Goal: Book appointment/travel/reservation

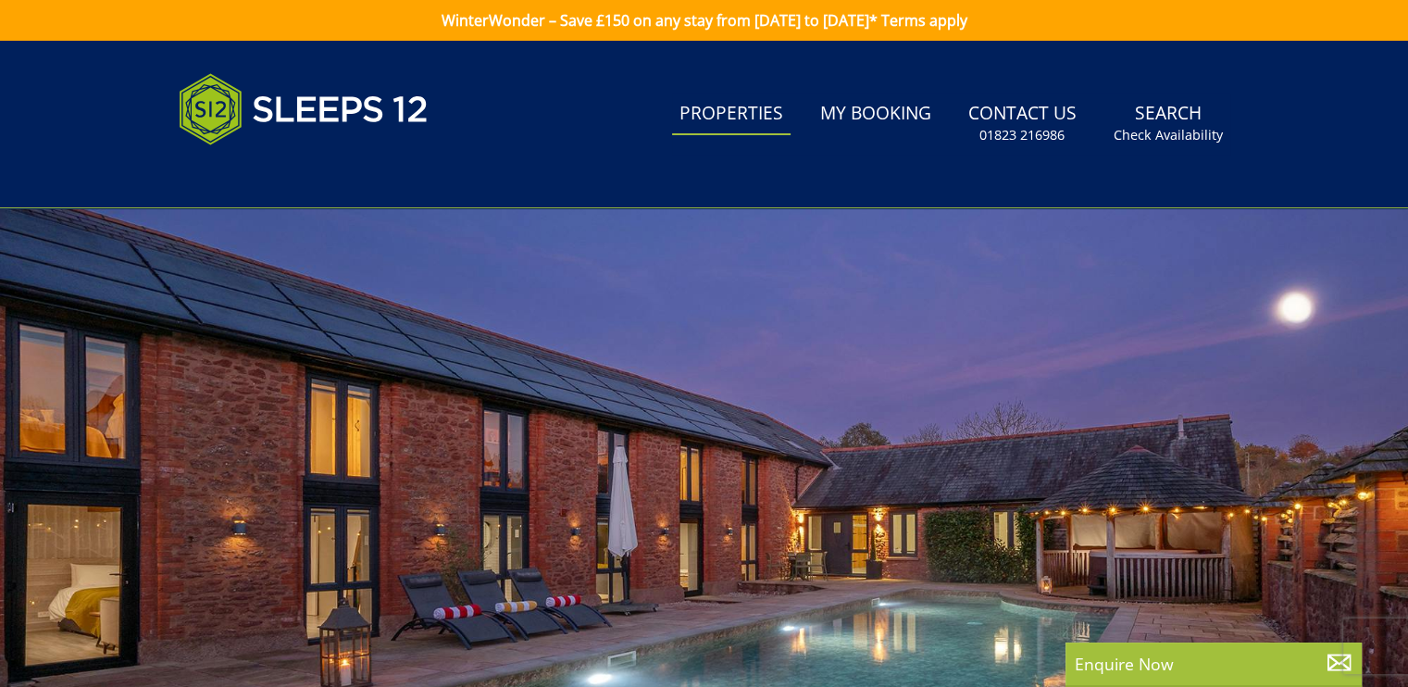
click at [762, 119] on link "Properties" at bounding box center [731, 114] width 118 height 42
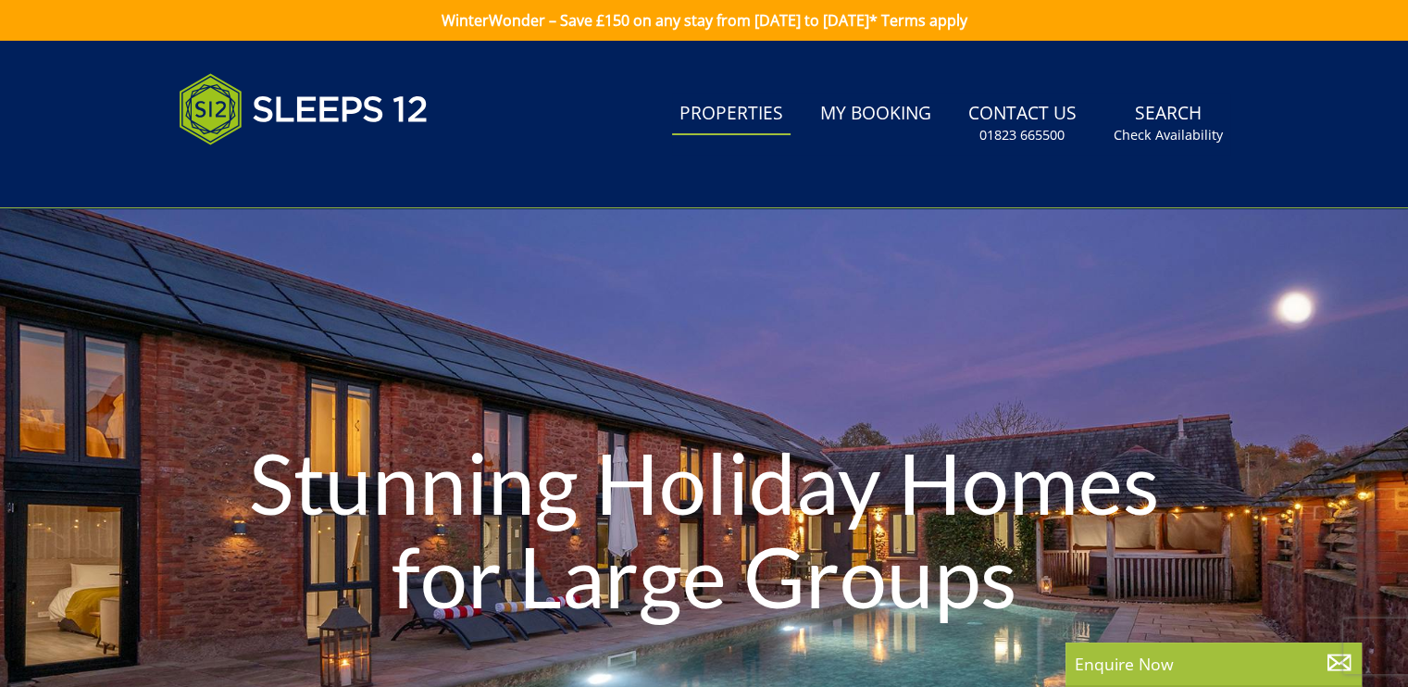
click at [234, 553] on h1 "Stunning Holiday Homes for Large Groups" at bounding box center [704, 529] width 986 height 260
click at [733, 121] on link "Properties" at bounding box center [731, 114] width 118 height 42
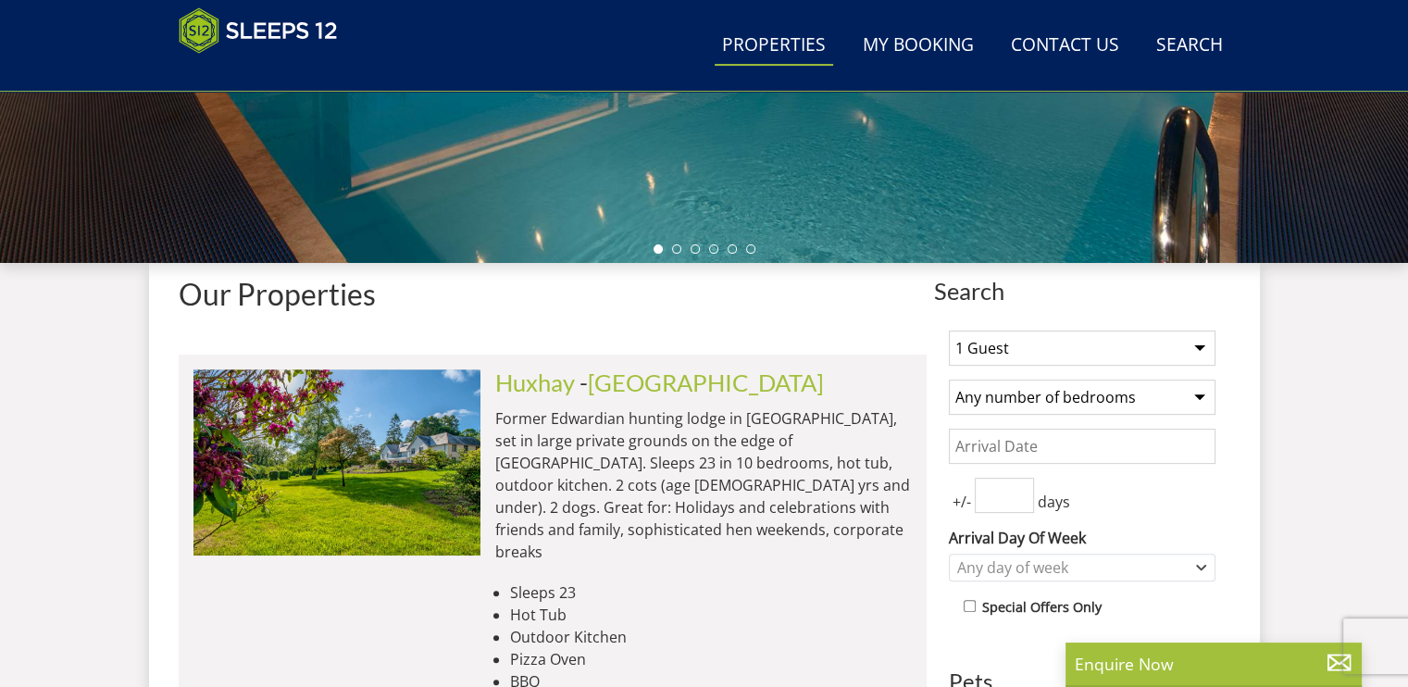
scroll to position [547, 0]
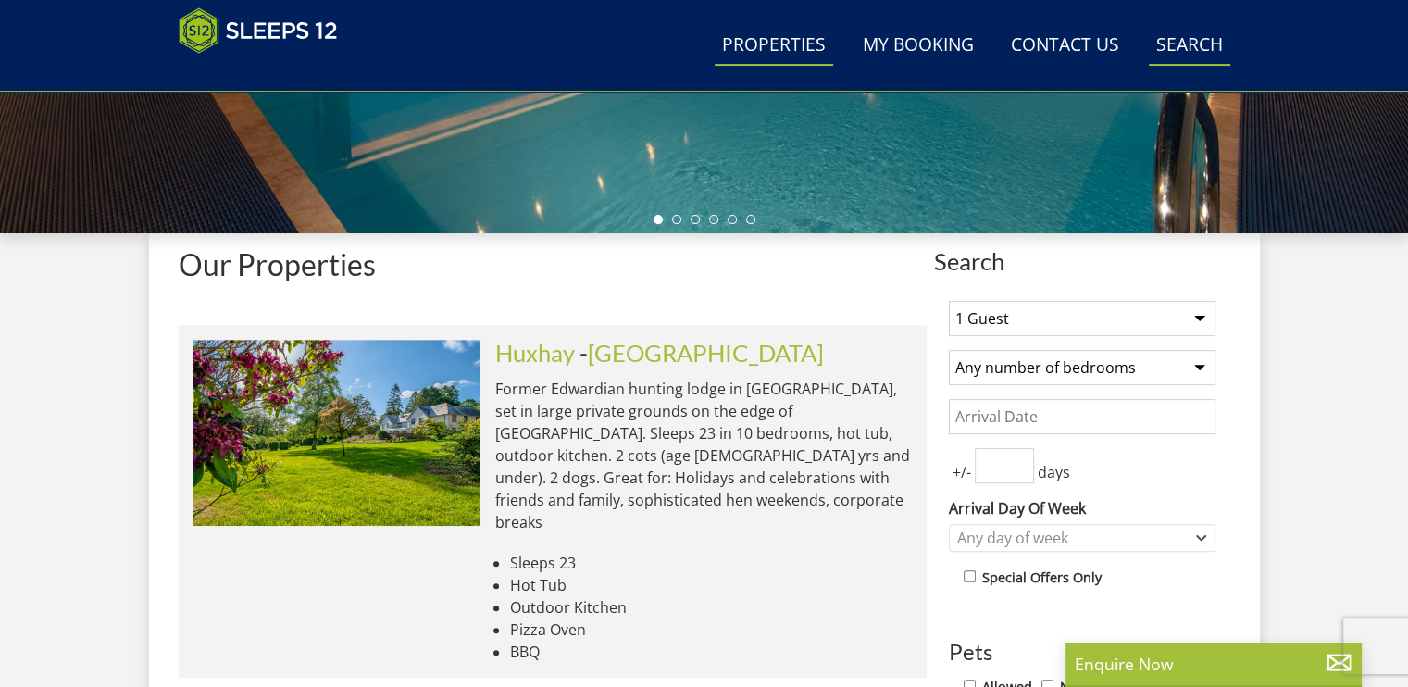
click at [1185, 44] on link "Search Check Availability" at bounding box center [1188, 46] width 81 height 42
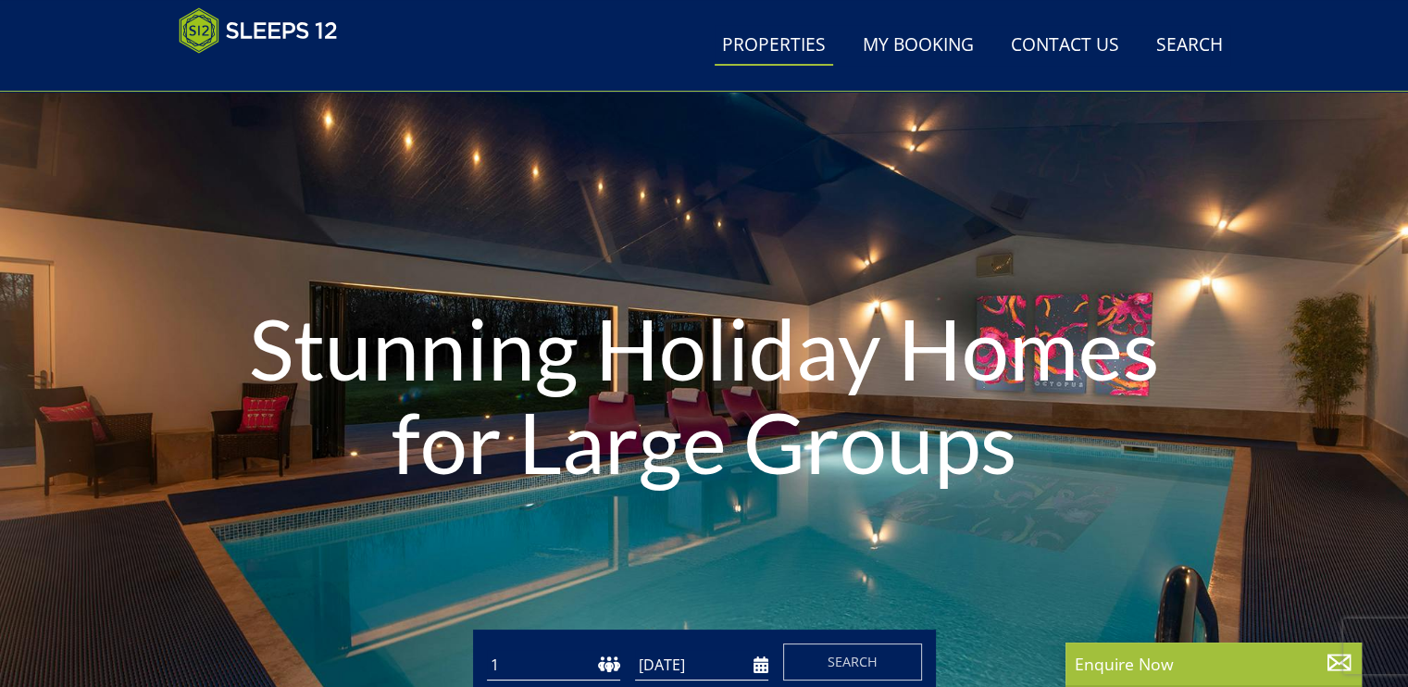
scroll to position [0, 0]
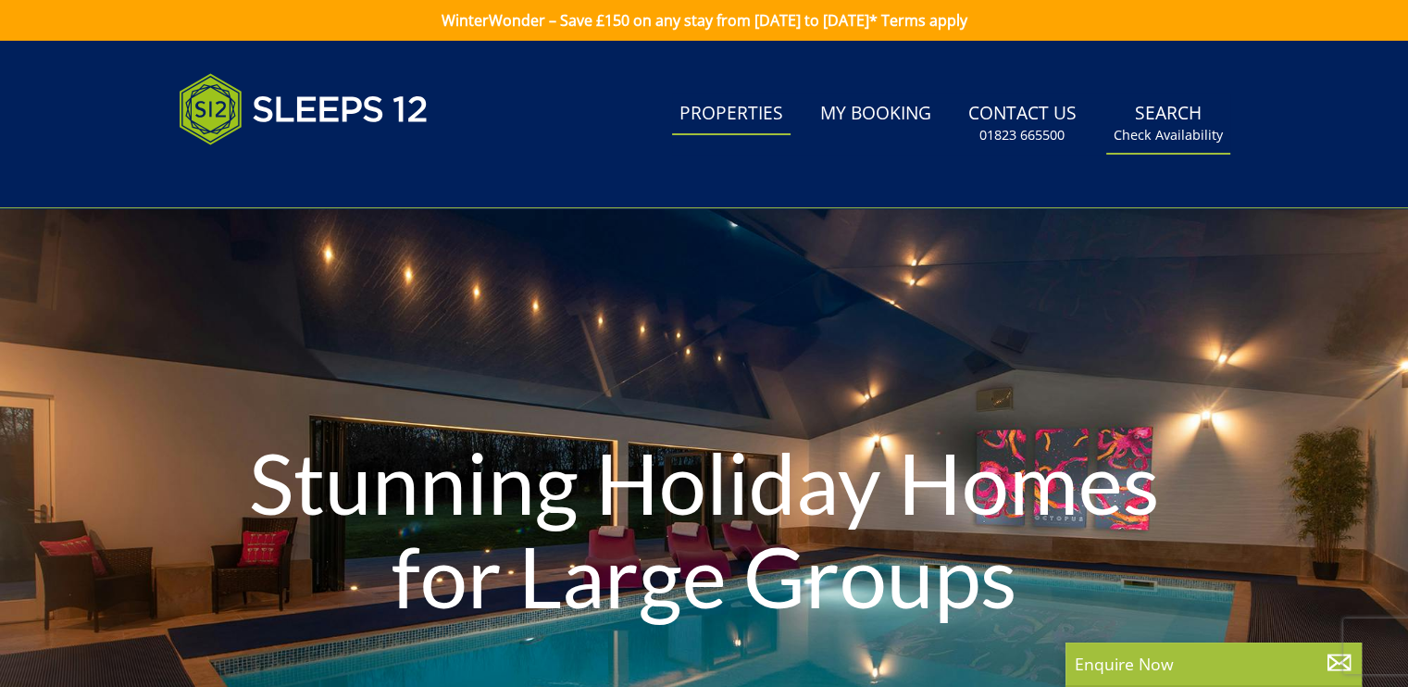
click at [1159, 123] on link "Search Check Availability" at bounding box center [1168, 123] width 124 height 60
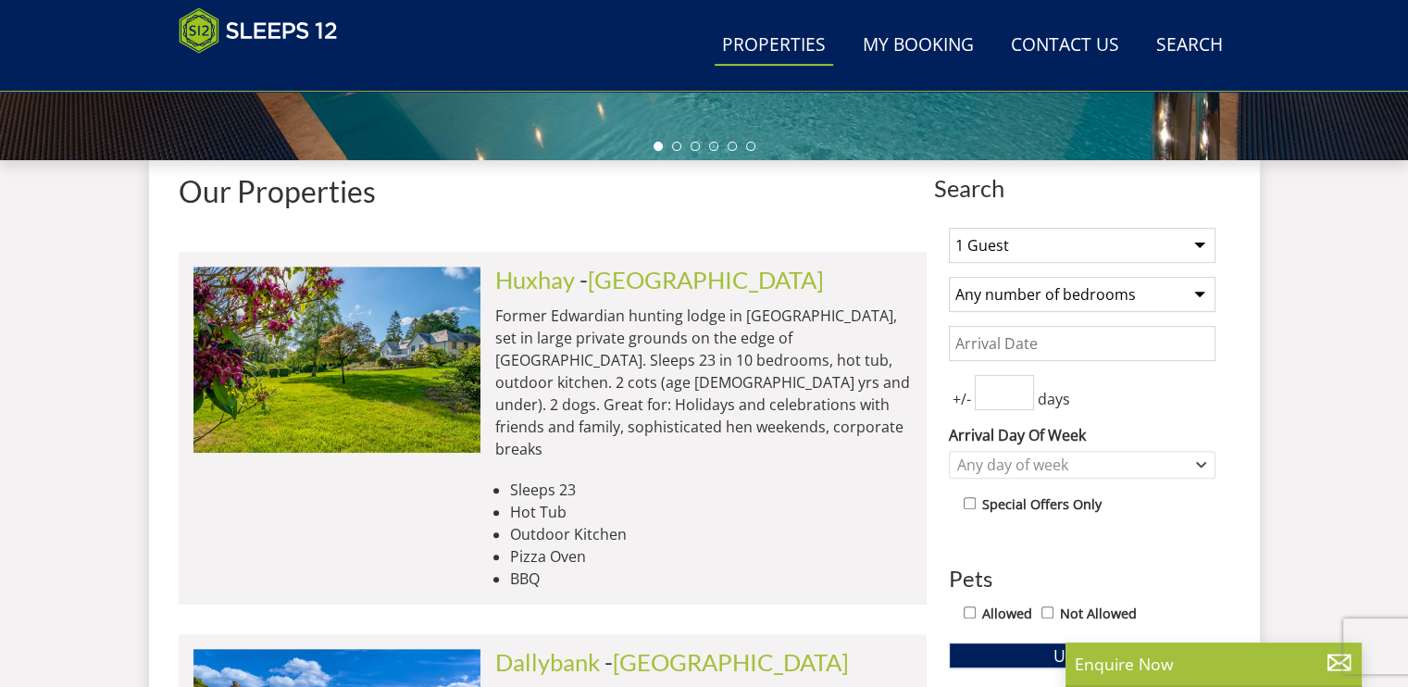
scroll to position [640, 0]
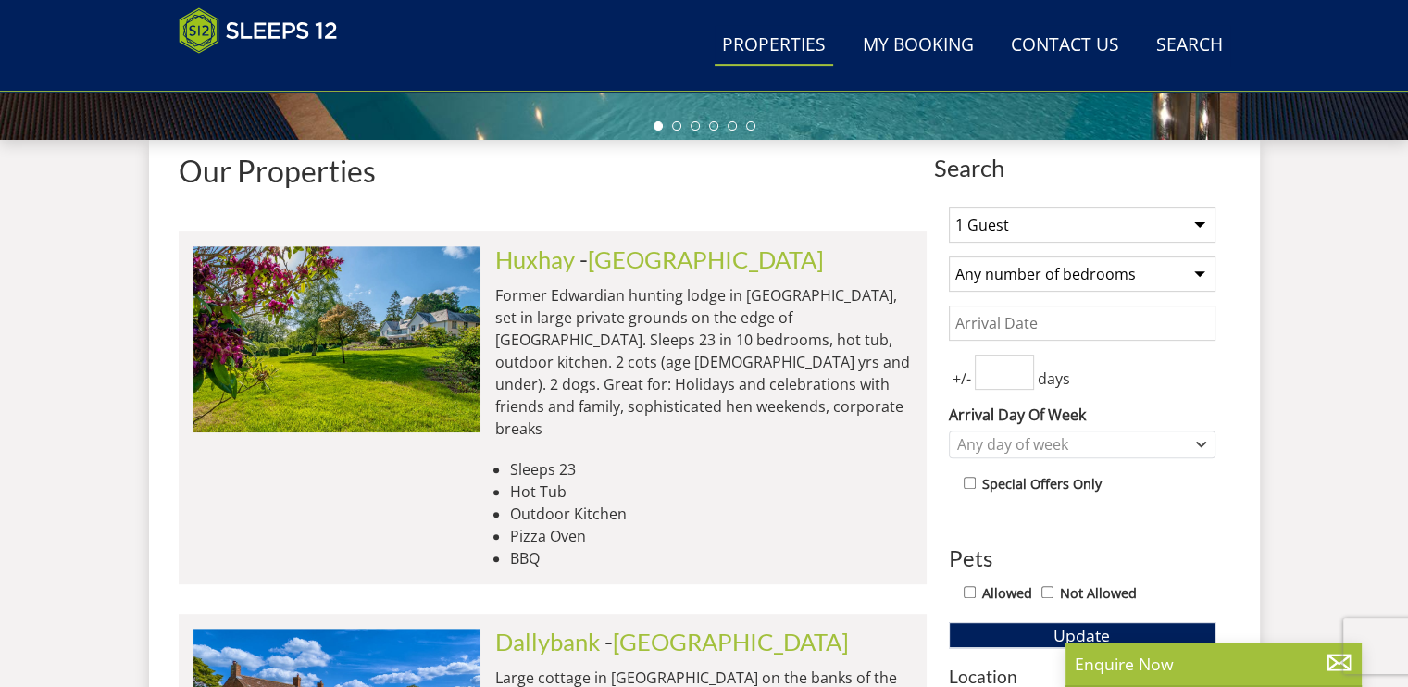
click at [1202, 224] on select "1 Guest 2 Guests 3 Guests 4 Guests 5 Guests 6 Guests 7 Guests 8 Guests 9 Guests…" at bounding box center [1082, 224] width 267 height 35
select select "10"
click at [949, 207] on select "1 Guest 2 Guests 3 Guests 4 Guests 5 Guests 6 Guests 7 Guests 8 Guests 9 Guests…" at bounding box center [1082, 224] width 267 height 35
click at [1198, 276] on select "Any number of bedrooms 3 Bedrooms 4 Bedrooms 5 Bedrooms 6 Bedrooms 7 Bedrooms 8…" at bounding box center [1082, 273] width 267 height 35
click at [949, 256] on select "Any number of bedrooms 3 Bedrooms 4 Bedrooms 5 Bedrooms 6 Bedrooms 7 Bedrooms 8…" at bounding box center [1082, 273] width 267 height 35
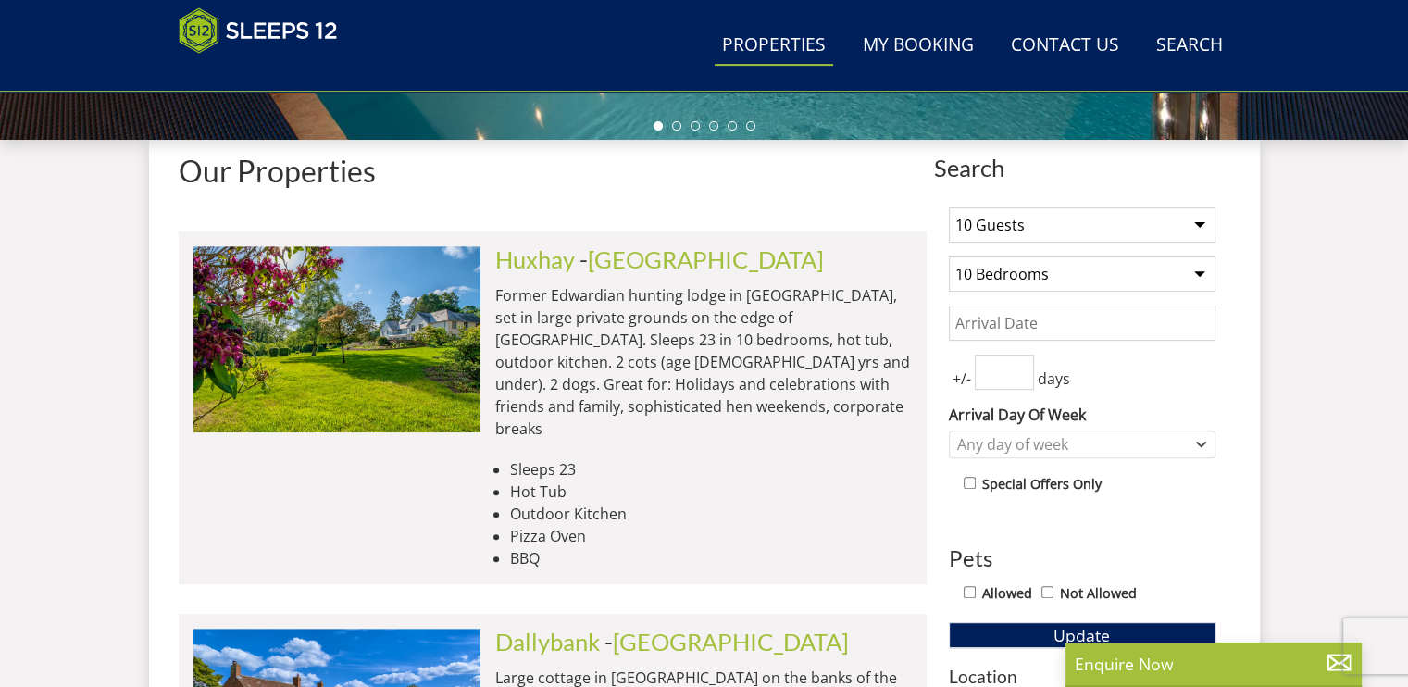
click at [1200, 271] on select "Any number of bedrooms 3 Bedrooms 4 Bedrooms 5 Bedrooms 6 Bedrooms 7 Bedrooms 8…" at bounding box center [1082, 273] width 267 height 35
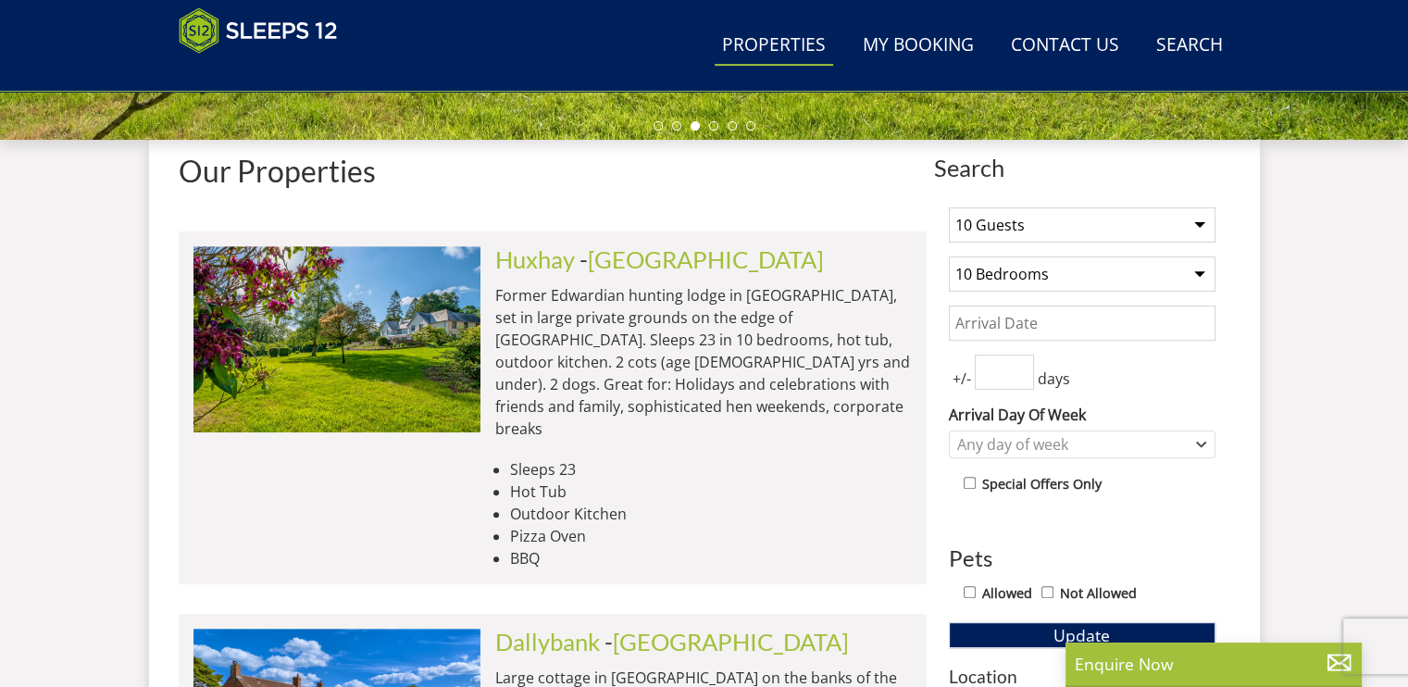
select select "6"
click at [949, 256] on select "Any number of bedrooms 3 Bedrooms 4 Bedrooms 5 Bedrooms 6 Bedrooms 7 Bedrooms 8…" at bounding box center [1082, 273] width 267 height 35
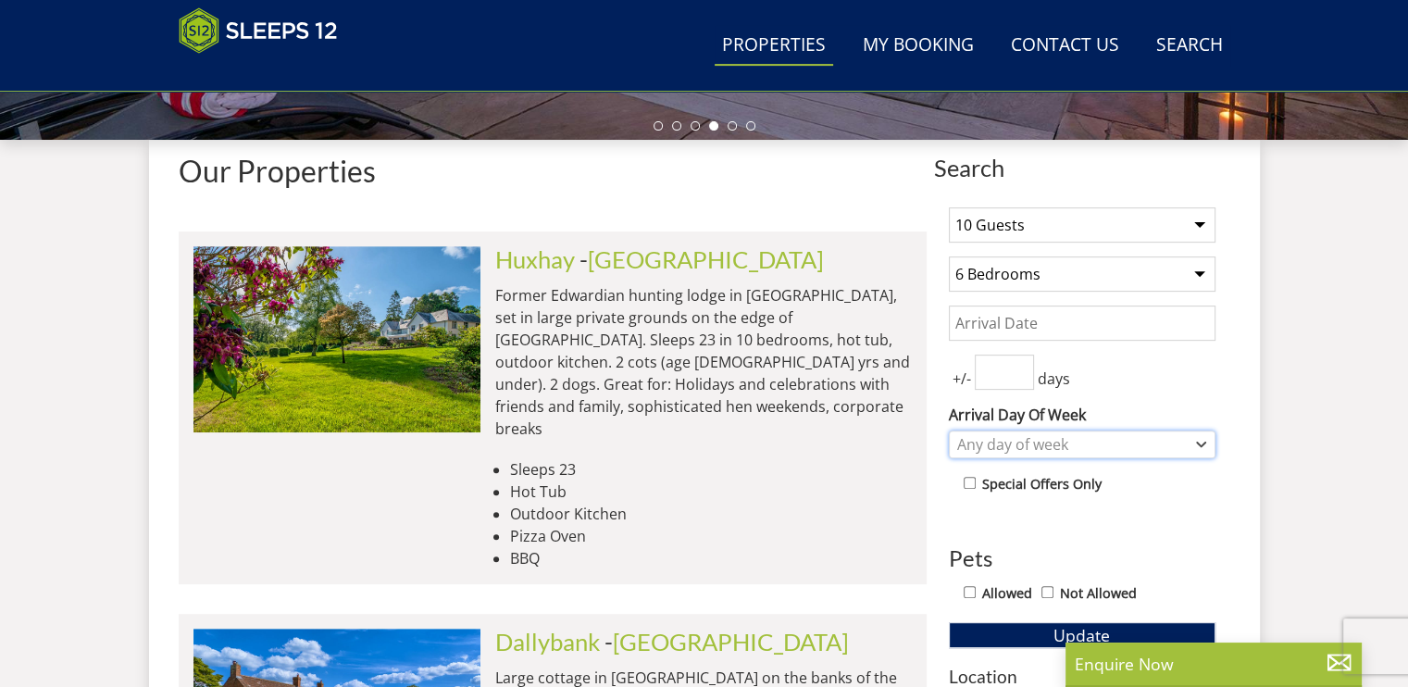
click at [1200, 446] on icon "Combobox" at bounding box center [1201, 444] width 10 height 11
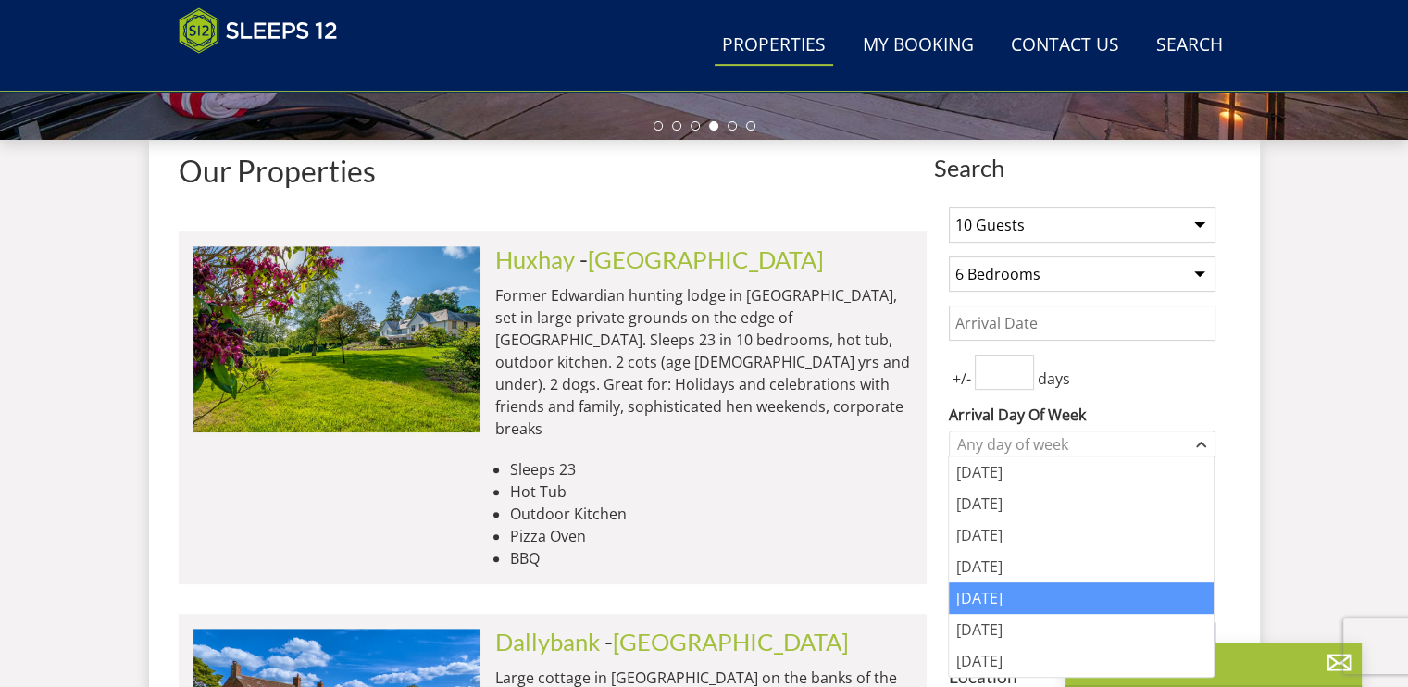
click at [1117, 586] on div "[DATE]" at bounding box center [1081, 597] width 265 height 31
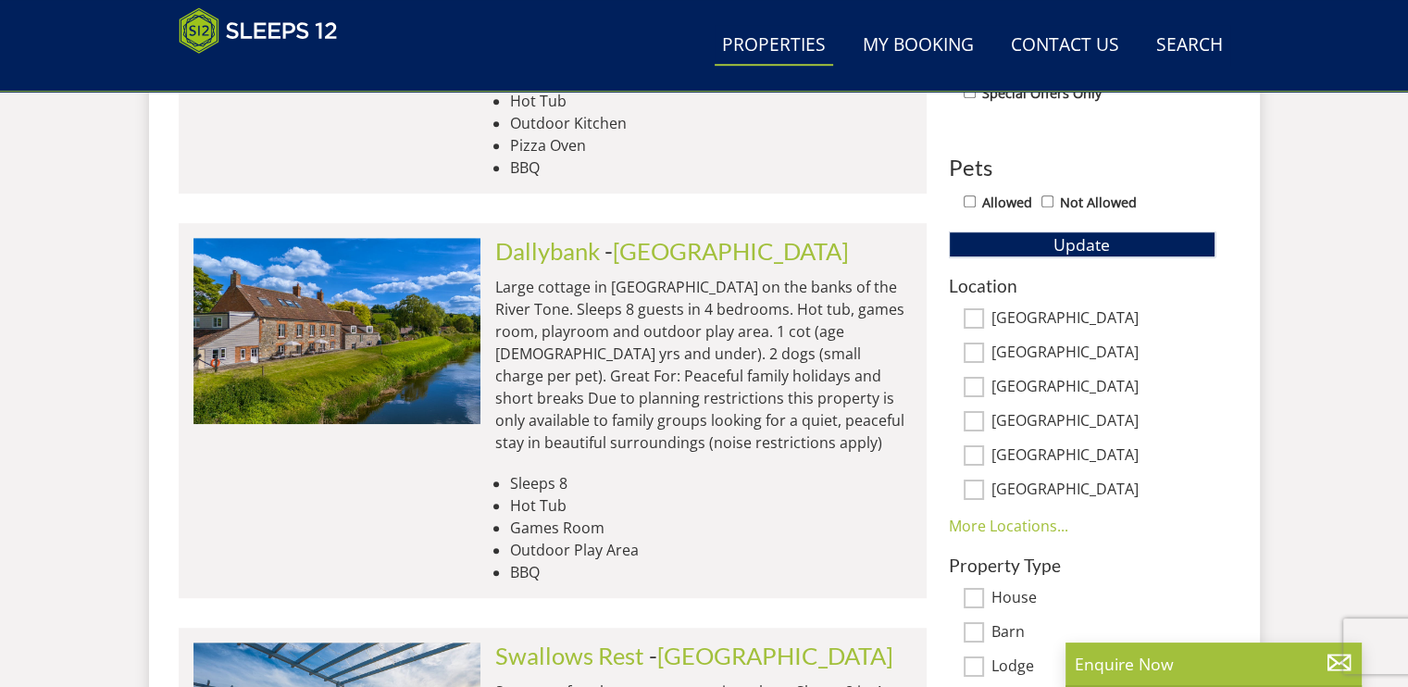
scroll to position [1099, 0]
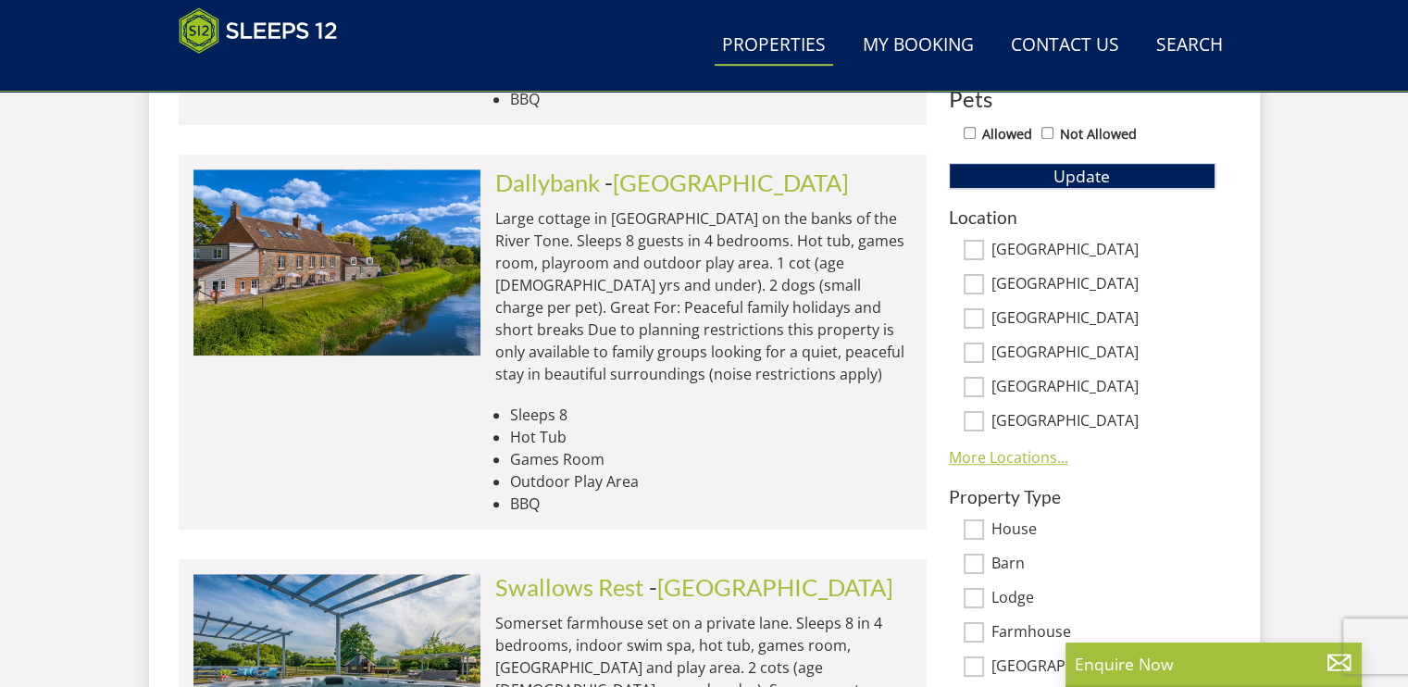
click at [1012, 449] on link "More Locations..." at bounding box center [1008, 457] width 119 height 20
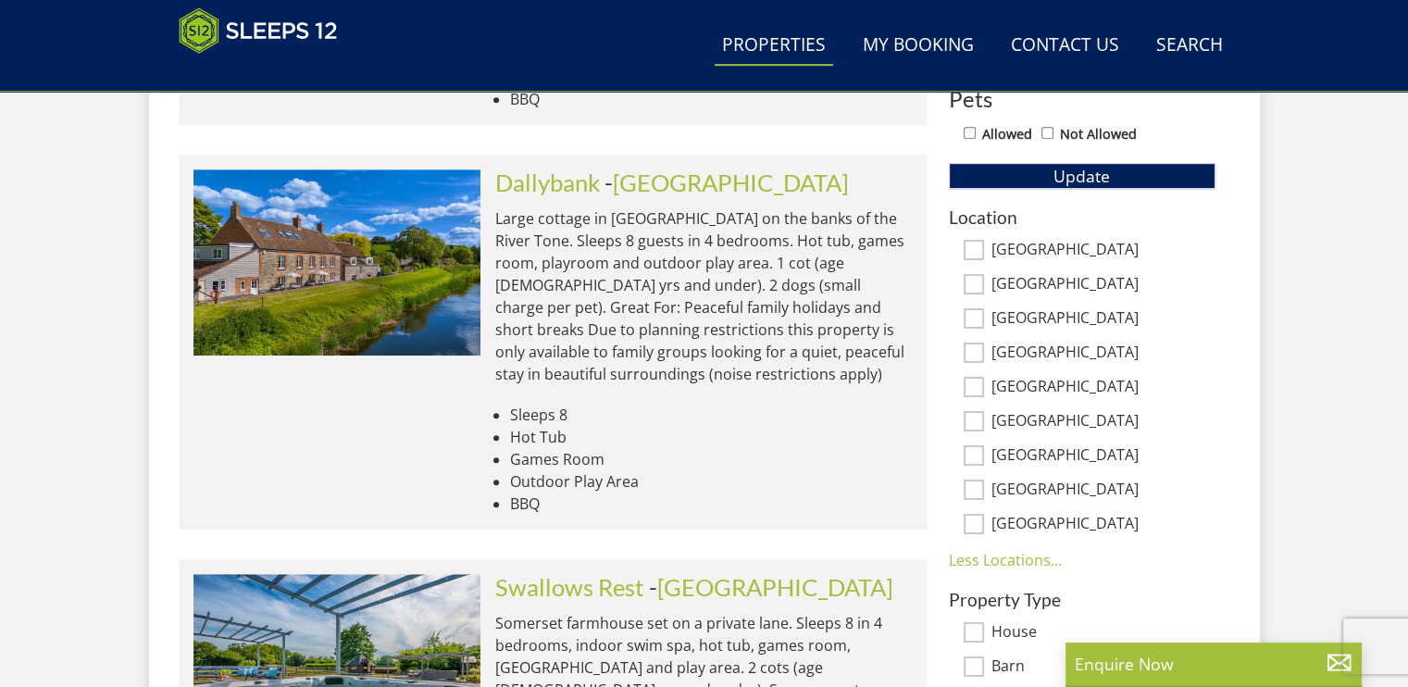
click at [976, 349] on input "[GEOGRAPHIC_DATA]" at bounding box center [973, 352] width 20 height 20
checkbox input "true"
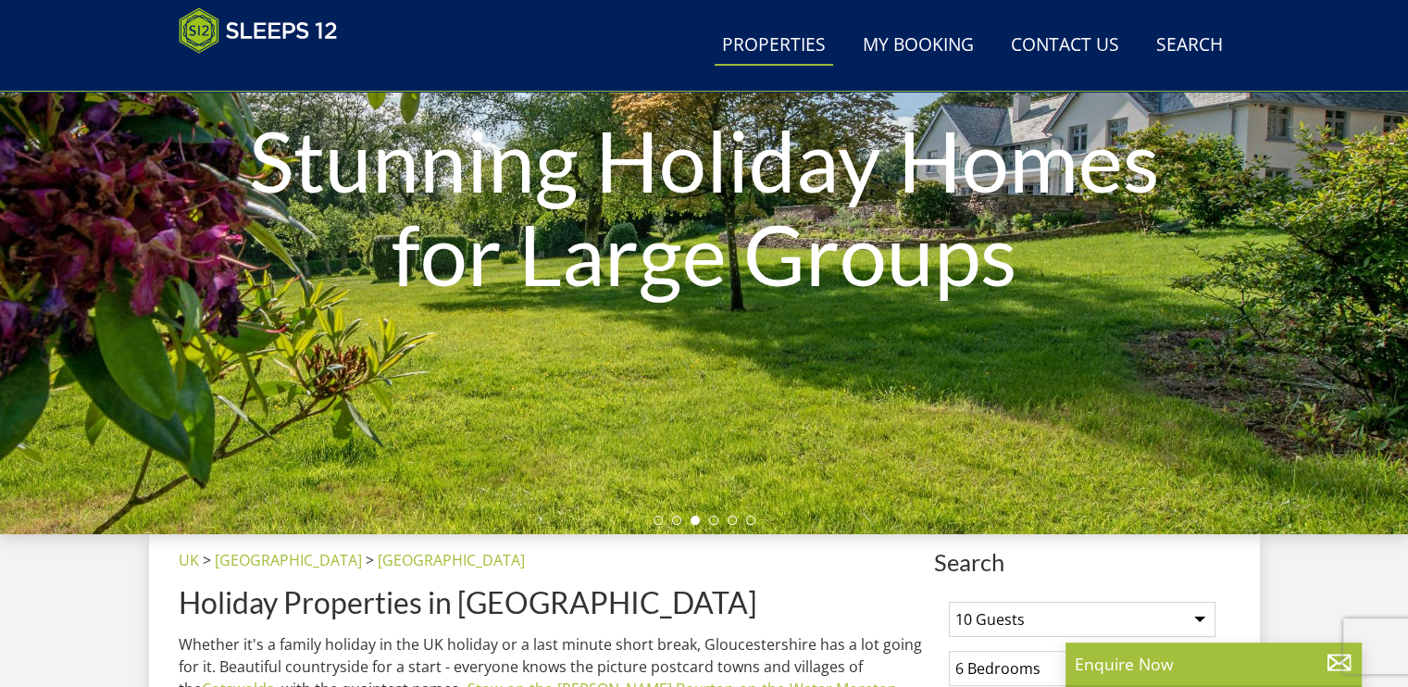
scroll to position [234, 0]
